Goal: Information Seeking & Learning: Find specific fact

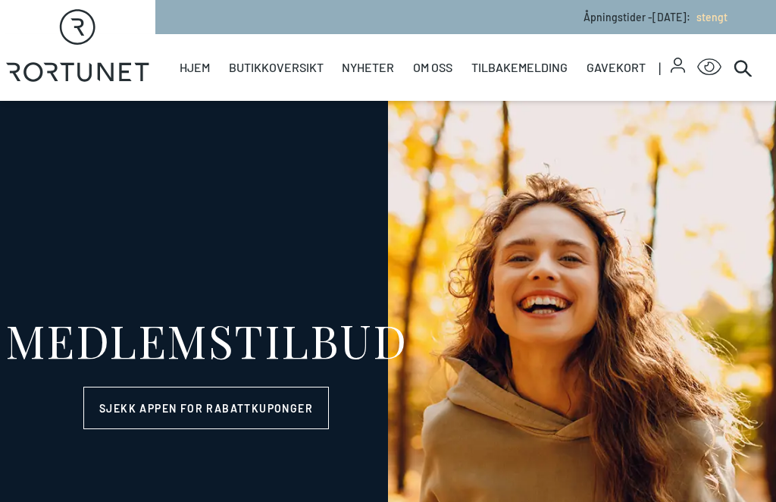
select select "NO"
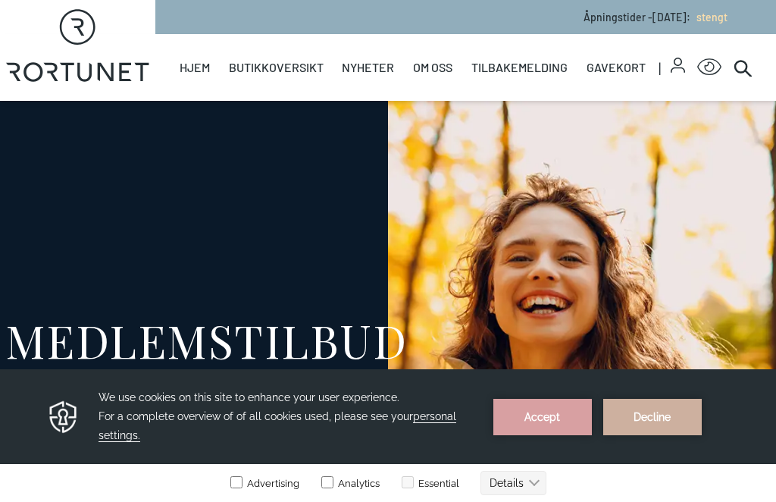
click at [552, 431] on button "Accept" at bounding box center [543, 417] width 99 height 36
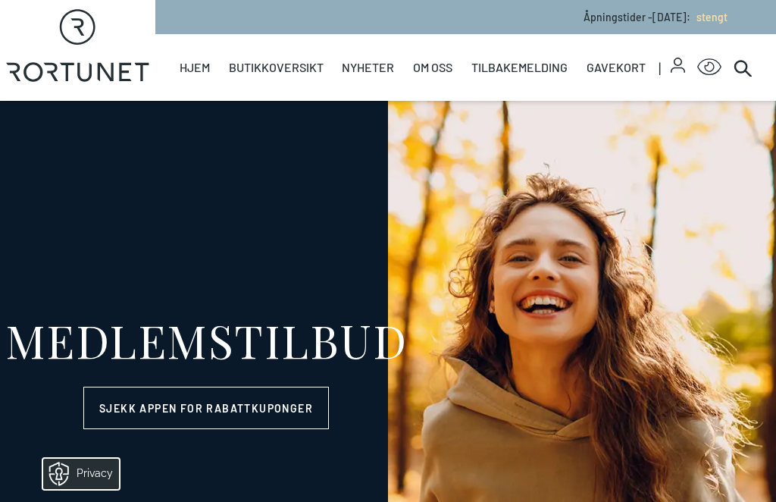
click at [0, 0] on link "Butikker" at bounding box center [0, 0] width 0 height 0
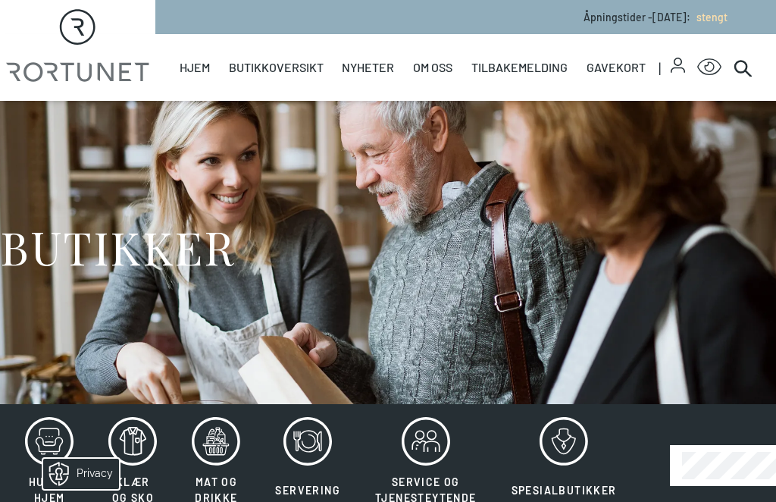
click at [271, 65] on link "Butikkoversikt" at bounding box center [276, 67] width 95 height 67
click at [191, 67] on link "Hjem" at bounding box center [195, 67] width 30 height 67
select select "NO"
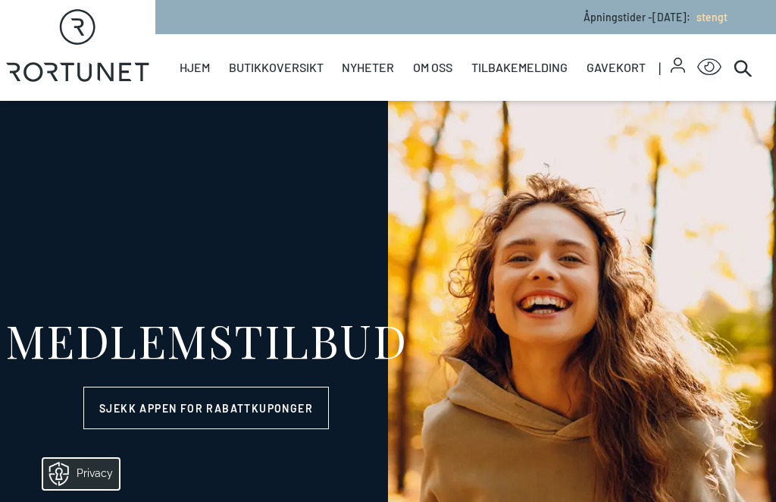
click at [584, 17] on p "Åpningstider - [DATE] : stengt" at bounding box center [656, 17] width 144 height 16
click at [636, 19] on p "Åpningstider - [DATE] : stengt" at bounding box center [656, 17] width 144 height 16
click at [727, 20] on span "stengt" at bounding box center [712, 17] width 31 height 13
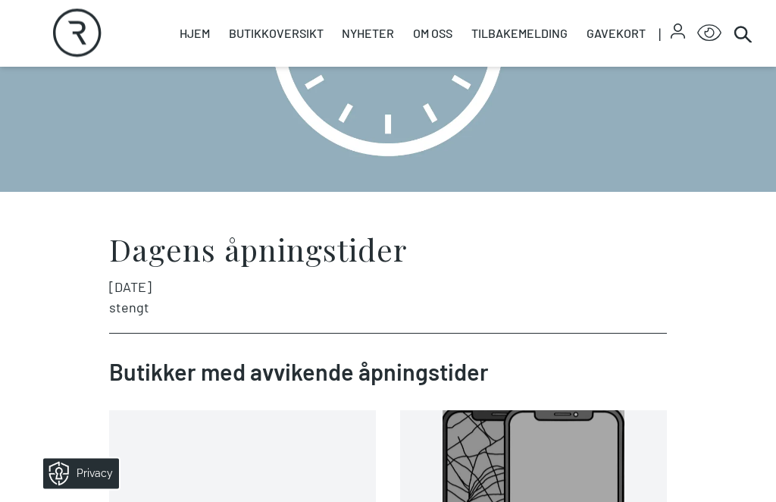
scroll to position [157, 0]
